Goal: Check status: Check status

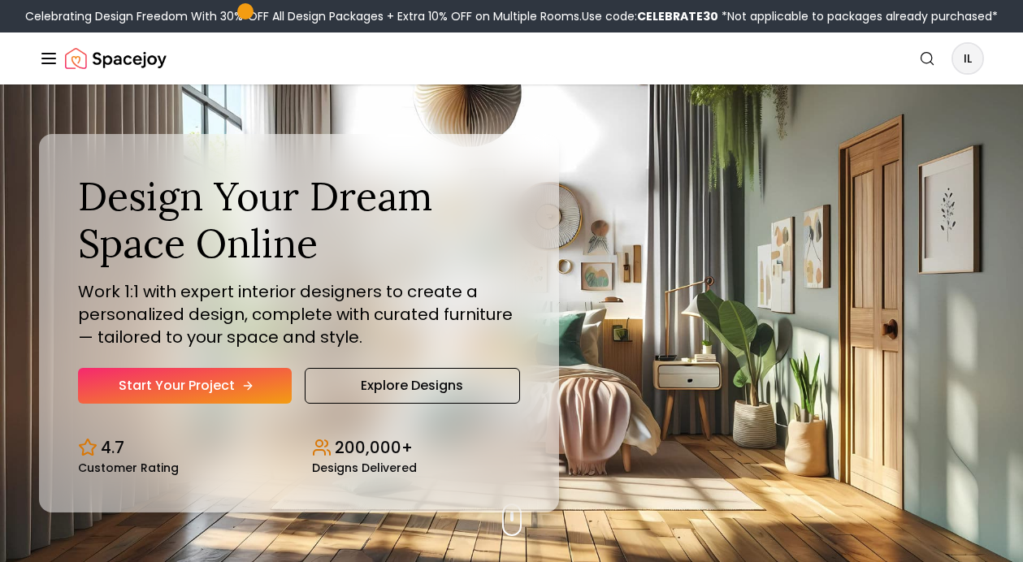
click at [206, 380] on link "Start Your Project" at bounding box center [185, 386] width 214 height 36
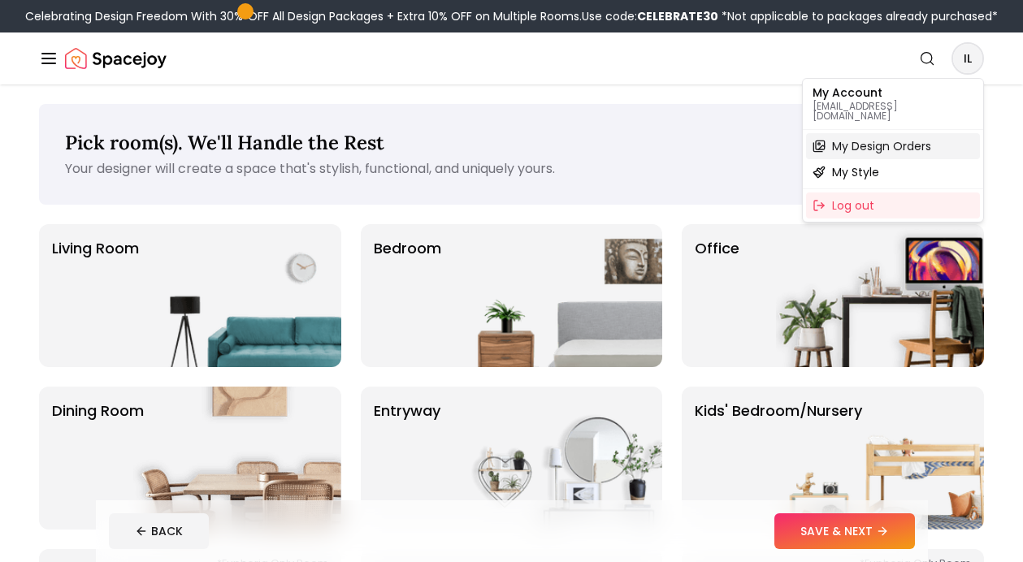
click at [895, 138] on span "My Design Orders" at bounding box center [881, 146] width 99 height 16
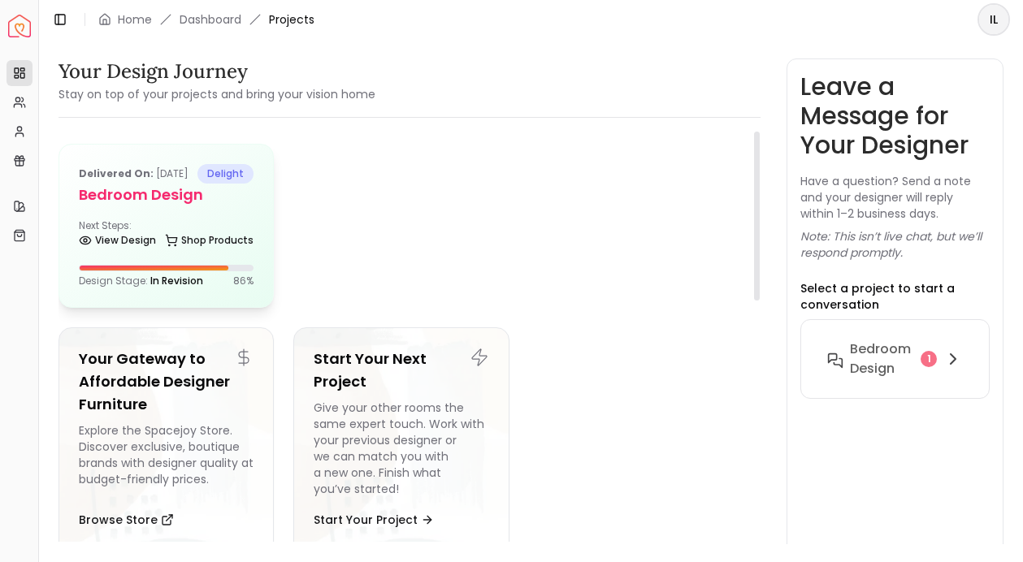
click at [242, 237] on div "Delivered on: [DATE] delight Bedroom design Next Steps: View Design Shop Produc…" at bounding box center [166, 226] width 214 height 163
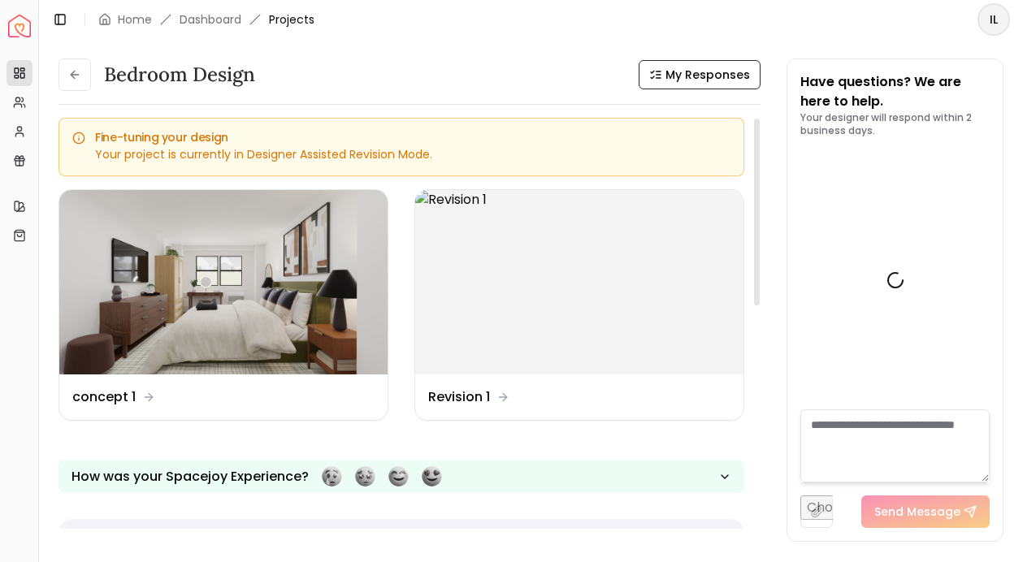
scroll to position [2419, 0]
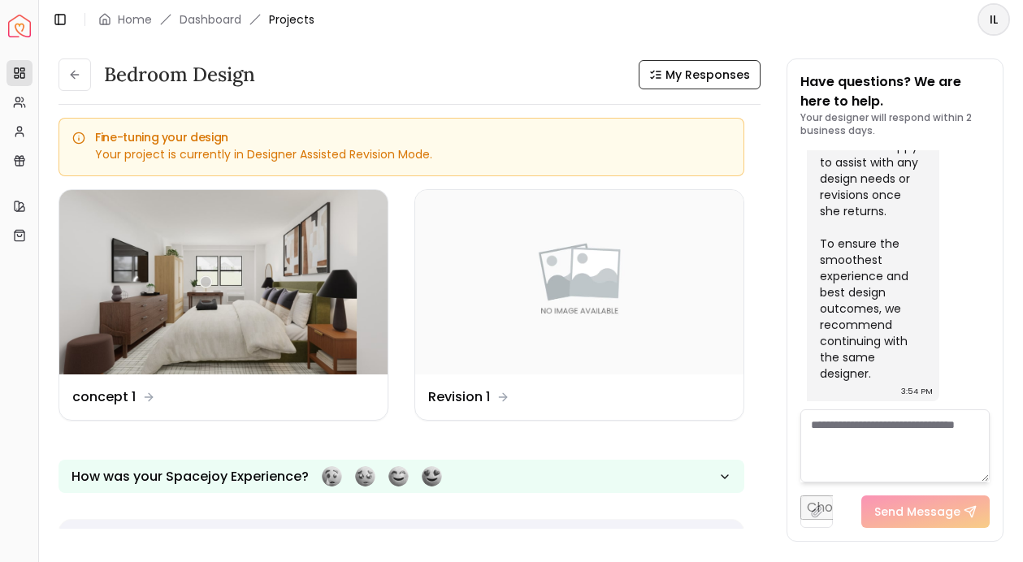
click at [321, 88] on div "Bedroom design My Responses" at bounding box center [410, 75] width 702 height 33
click at [453, 412] on div "Design Name Revision 1" at bounding box center [579, 398] width 328 height 46
click at [452, 401] on dd "Revision 1" at bounding box center [459, 398] width 62 height 20
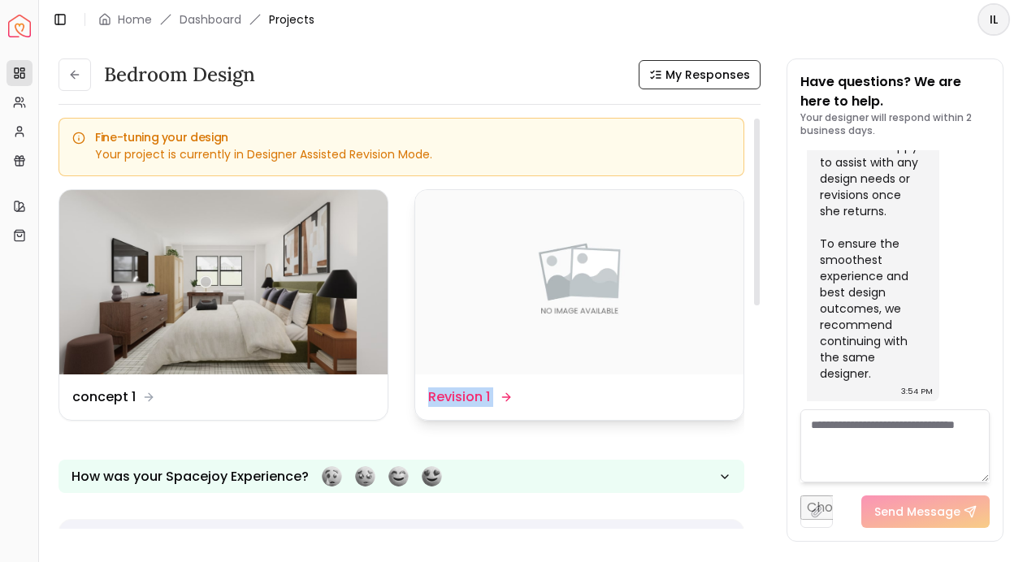
click at [497, 334] on img at bounding box center [579, 282] width 328 height 184
